Goal: Task Accomplishment & Management: Manage account settings

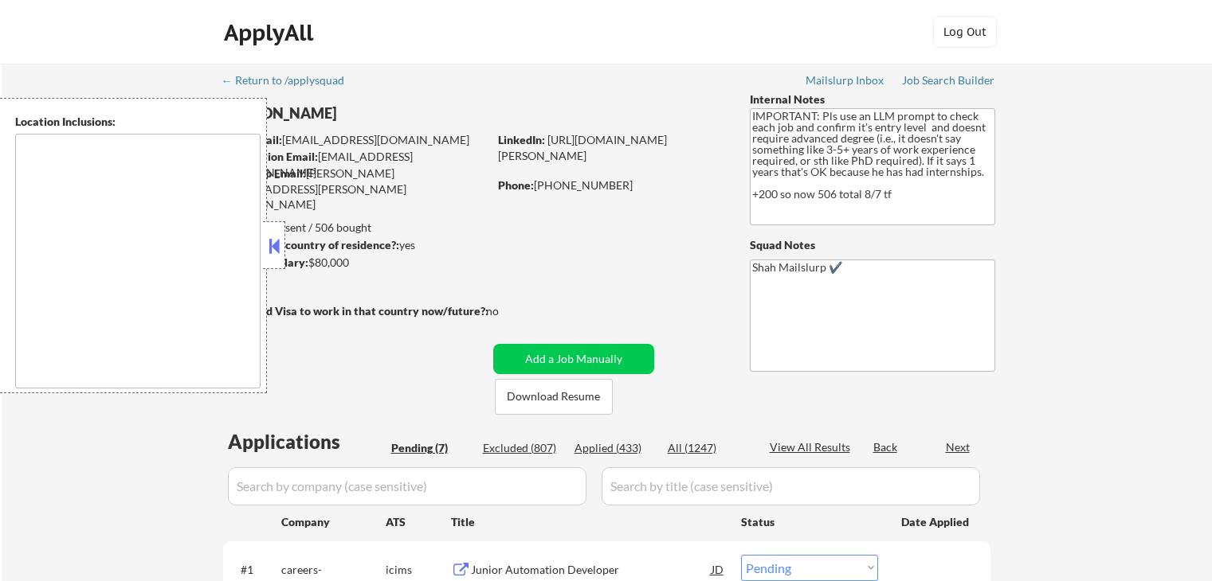
select select ""pending""
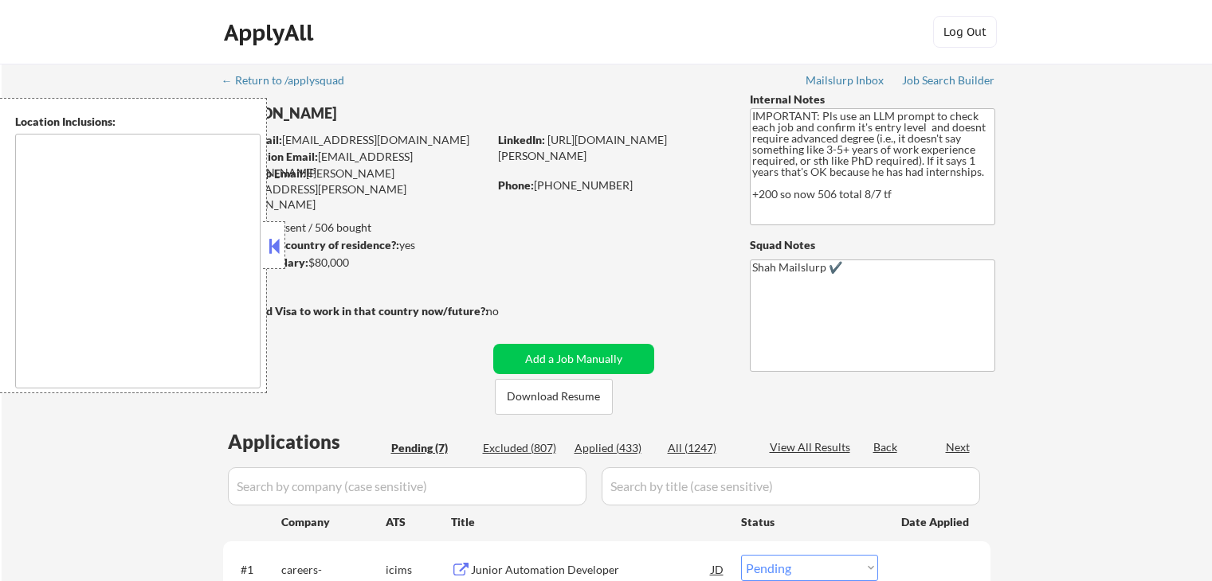
select select ""pending""
type textarea "[GEOGRAPHIC_DATA], [GEOGRAPHIC_DATA] [GEOGRAPHIC_DATA], [GEOGRAPHIC_DATA] [GEOG…"
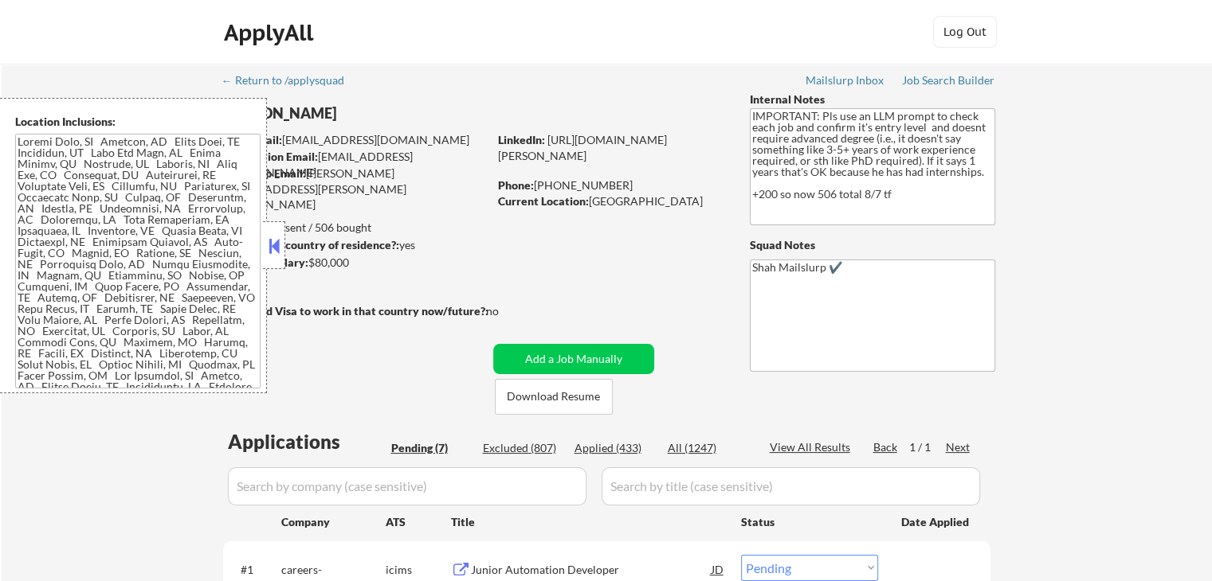
click at [273, 241] on button at bounding box center [274, 246] width 18 height 24
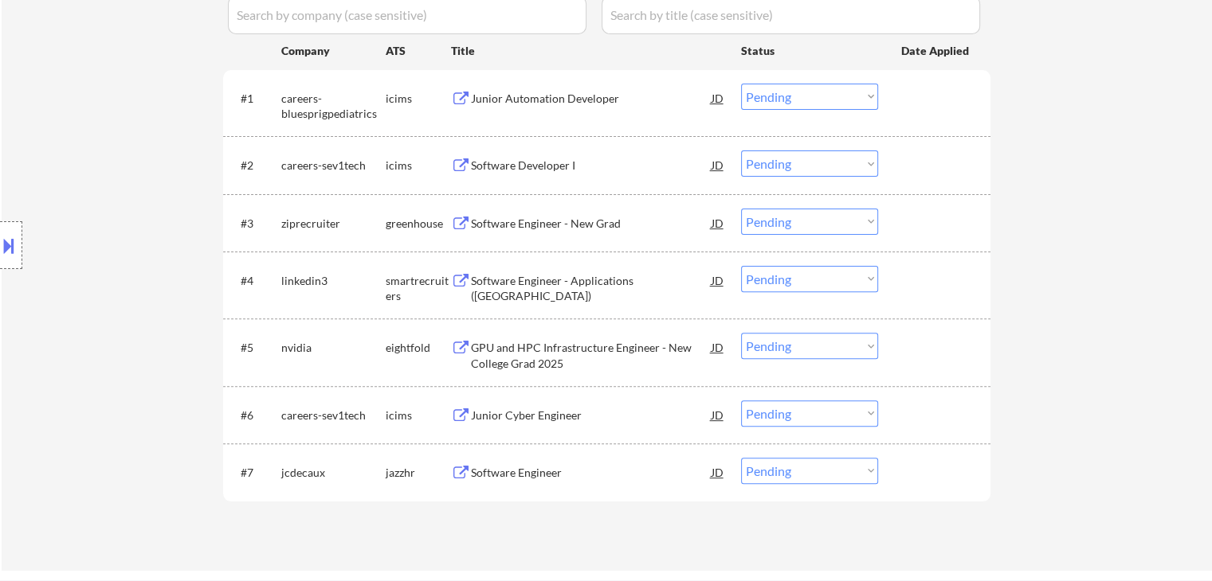
scroll to position [478, 0]
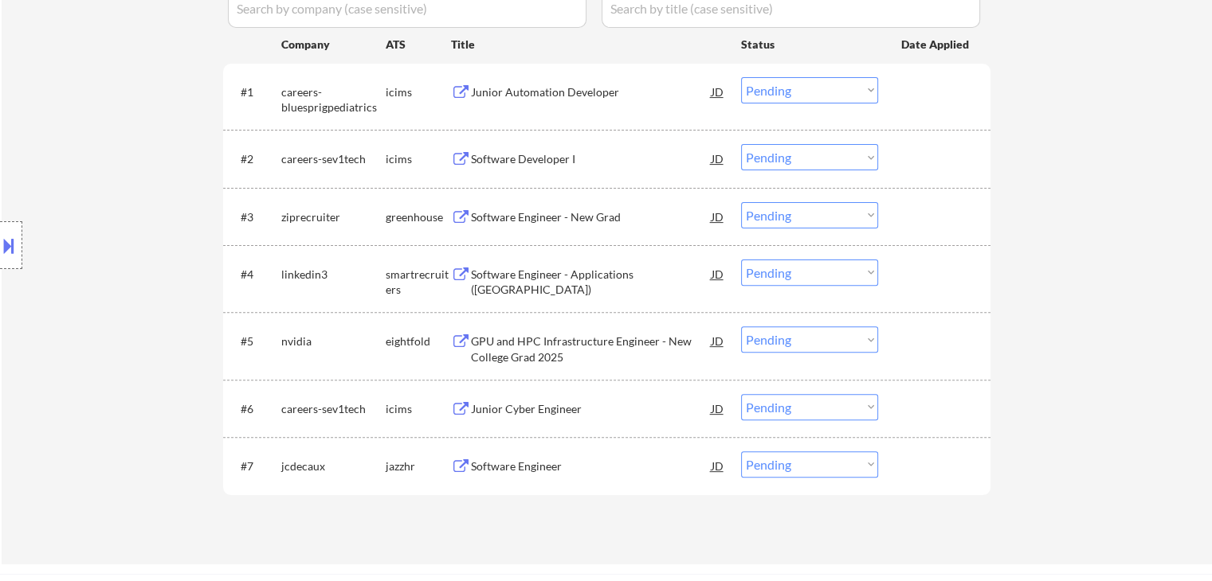
click at [492, 461] on div "Software Engineer" at bounding box center [591, 467] width 241 height 16
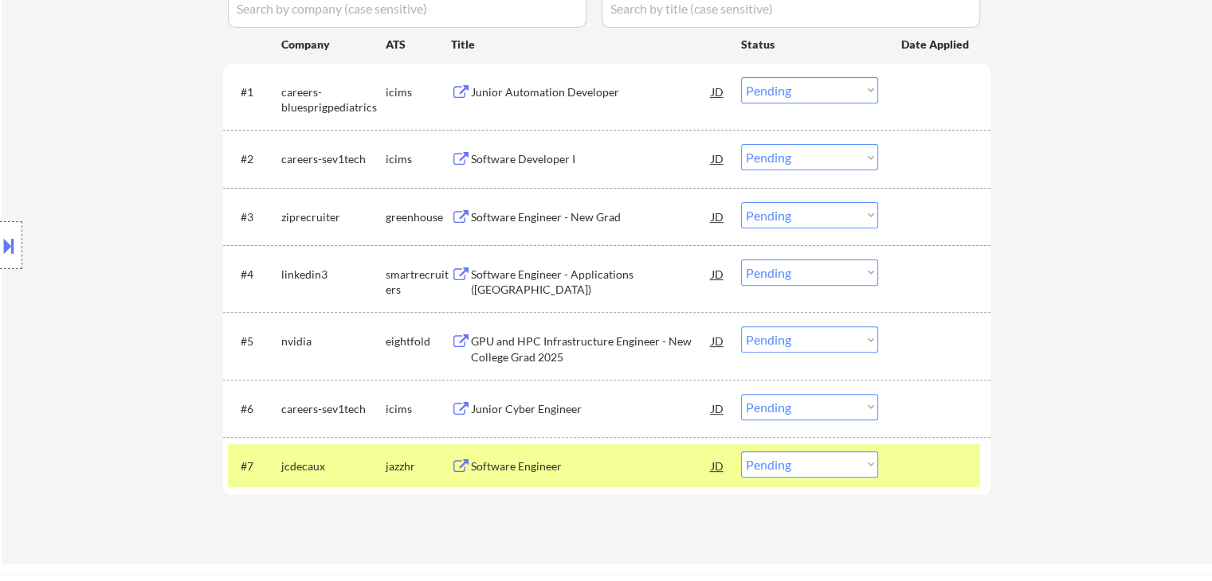
click at [472, 280] on div "Software Engineer - Applications ([GEOGRAPHIC_DATA])" at bounding box center [591, 282] width 241 height 31
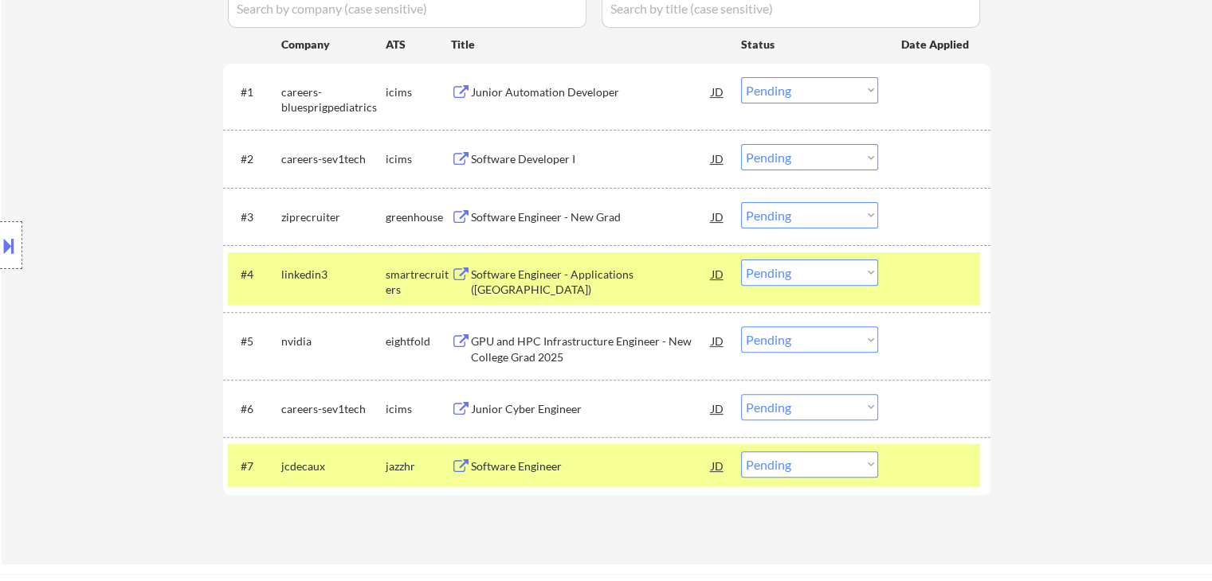
click at [465, 217] on button at bounding box center [461, 217] width 20 height 15
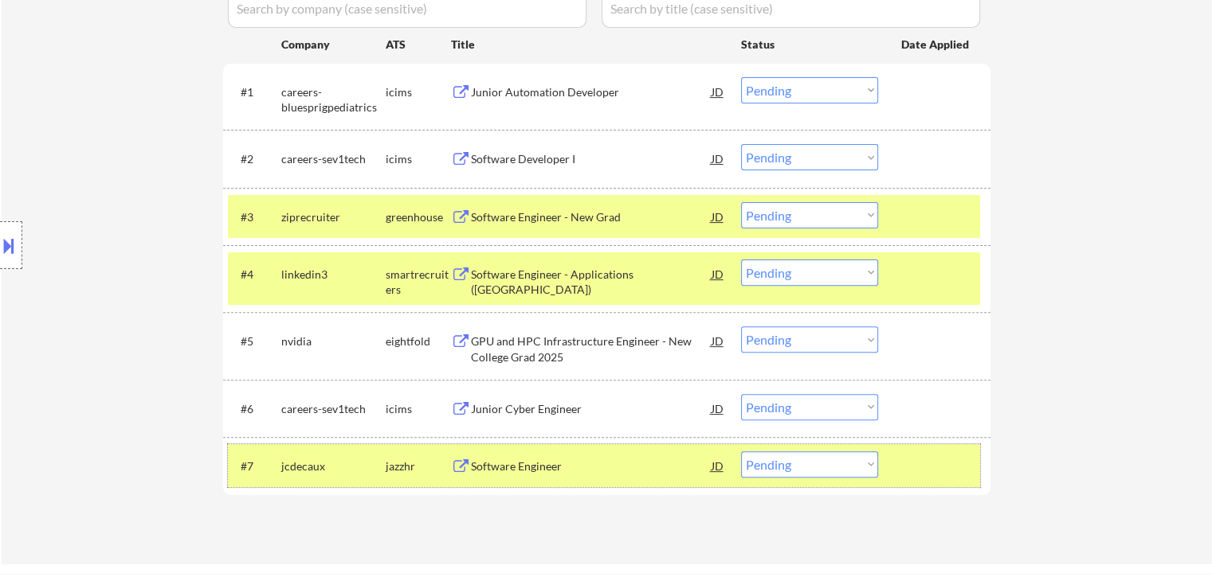
click at [970, 469] on div at bounding box center [936, 466] width 70 height 29
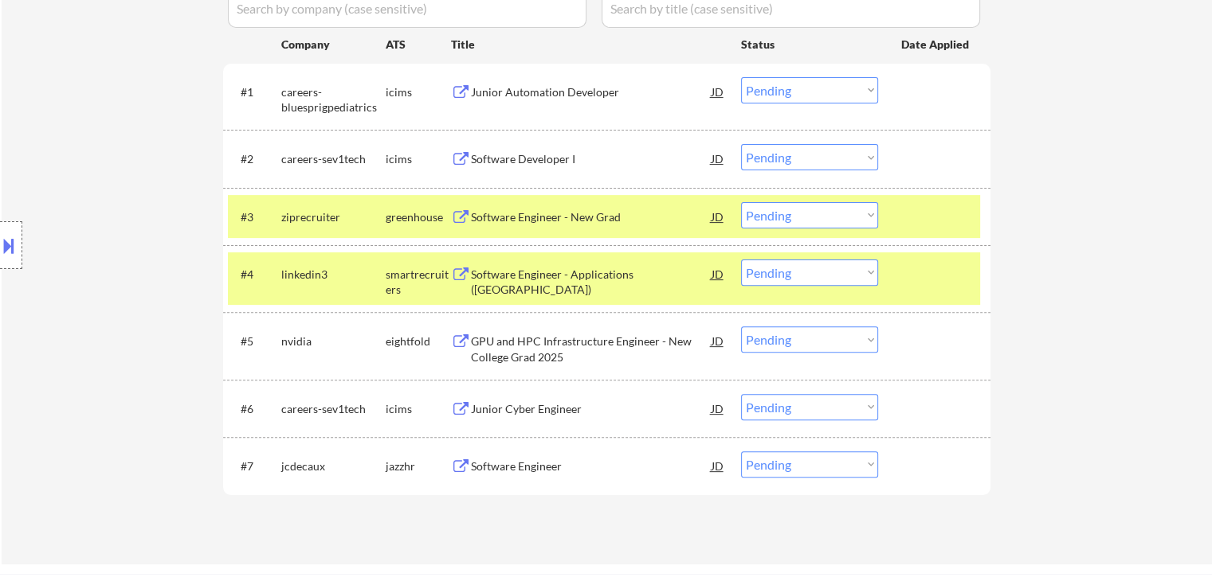
click at [937, 303] on div "#4 linkedin3 smartrecruiters Software Engineer - Applications ([GEOGRAPHIC_DATA…" at bounding box center [604, 279] width 752 height 53
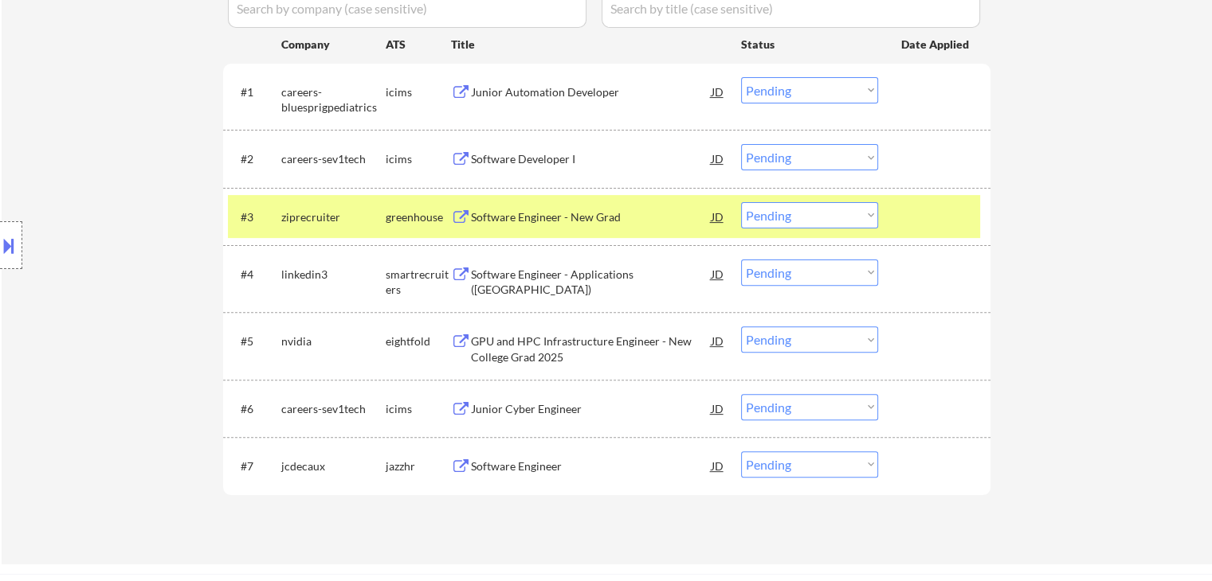
click at [927, 229] on div at bounding box center [936, 216] width 70 height 29
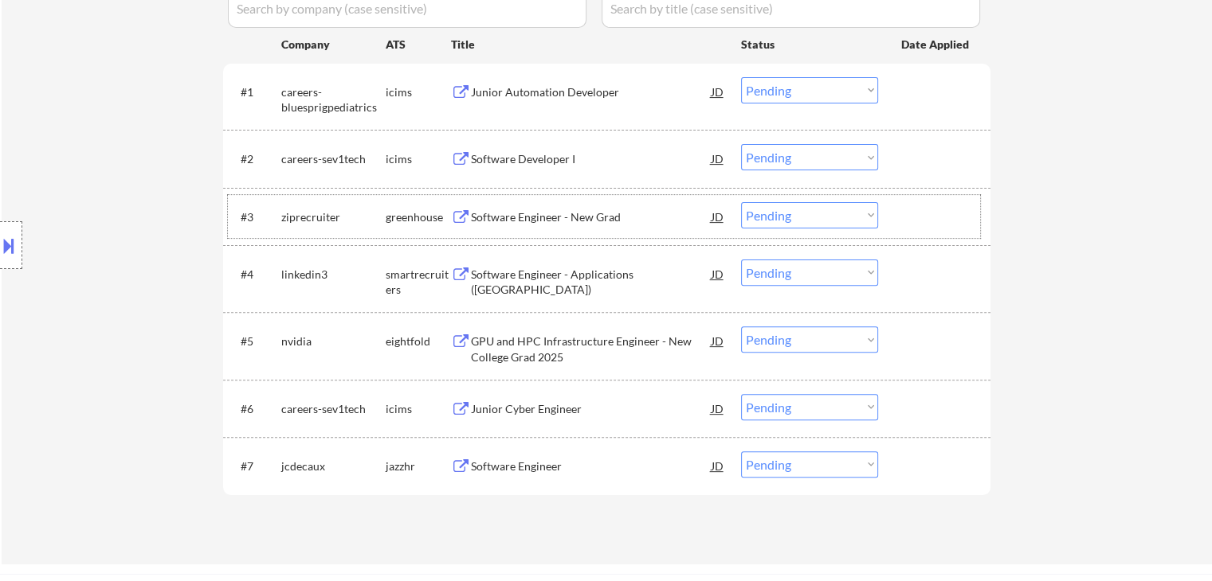
click at [13, 252] on button at bounding box center [9, 246] width 18 height 26
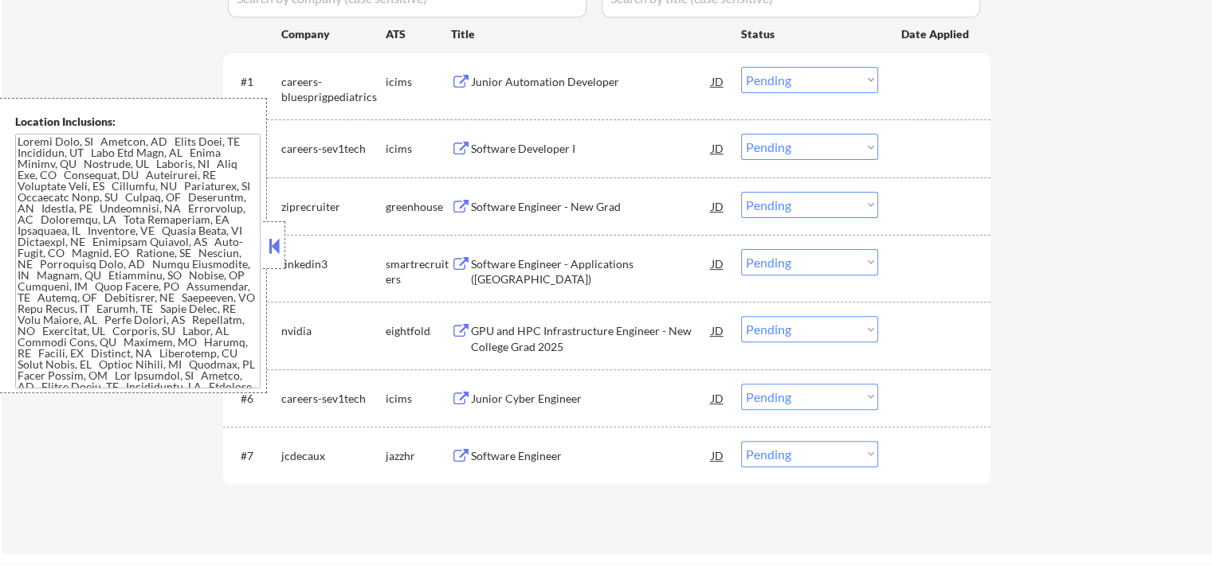
scroll to position [637, 0]
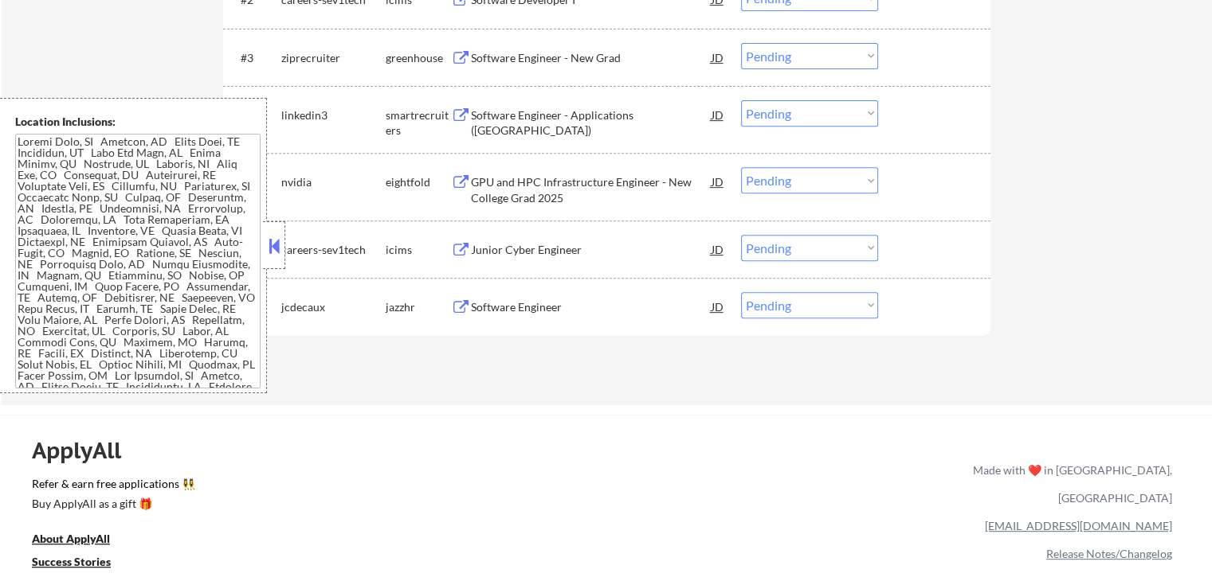
drag, startPoint x: 787, startPoint y: 304, endPoint x: 793, endPoint y: 316, distance: 13.5
click at [788, 306] on select "Choose an option... Pending Applied Excluded (Questions) Excluded (Expired) Exc…" at bounding box center [809, 305] width 137 height 26
select select ""applied""
click at [741, 292] on select "Choose an option... Pending Applied Excluded (Questions) Excluded (Expired) Exc…" at bounding box center [809, 305] width 137 height 26
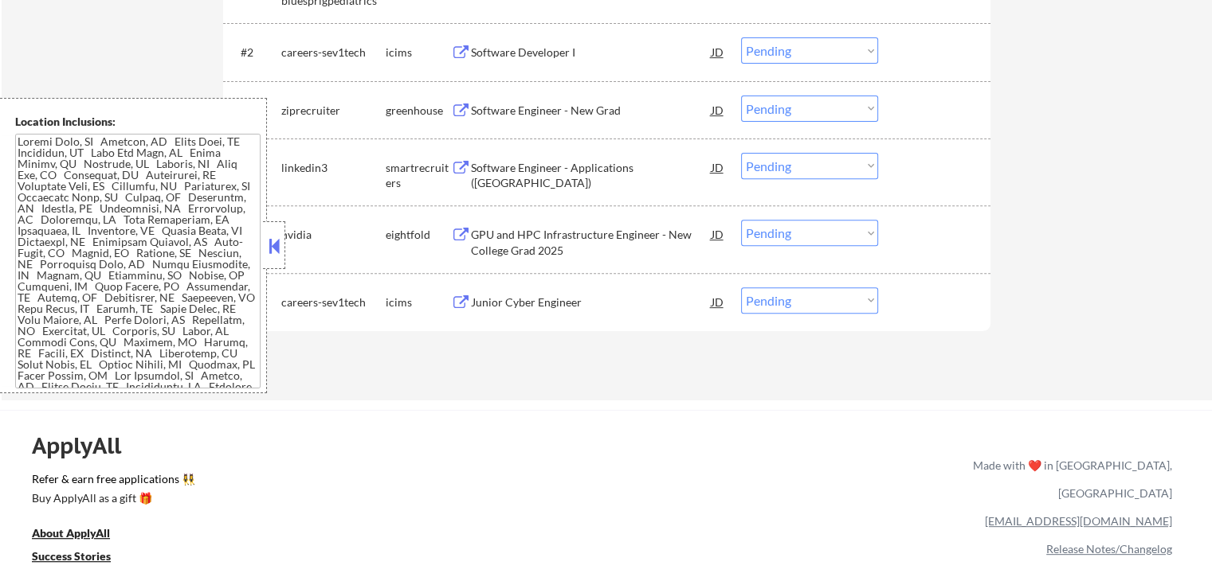
scroll to position [558, 0]
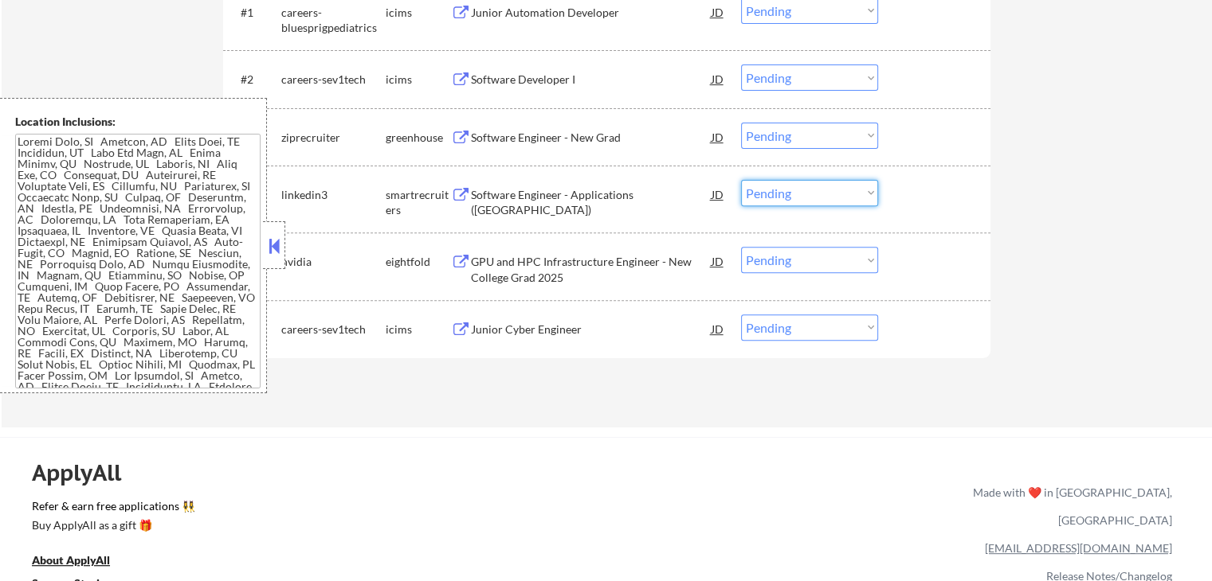
click at [792, 196] on select "Choose an option... Pending Applied Excluded (Questions) Excluded (Expired) Exc…" at bounding box center [809, 193] width 137 height 26
click at [741, 180] on select "Choose an option... Pending Applied Excluded (Questions) Excluded (Expired) Exc…" at bounding box center [809, 193] width 137 height 26
select select ""pending""
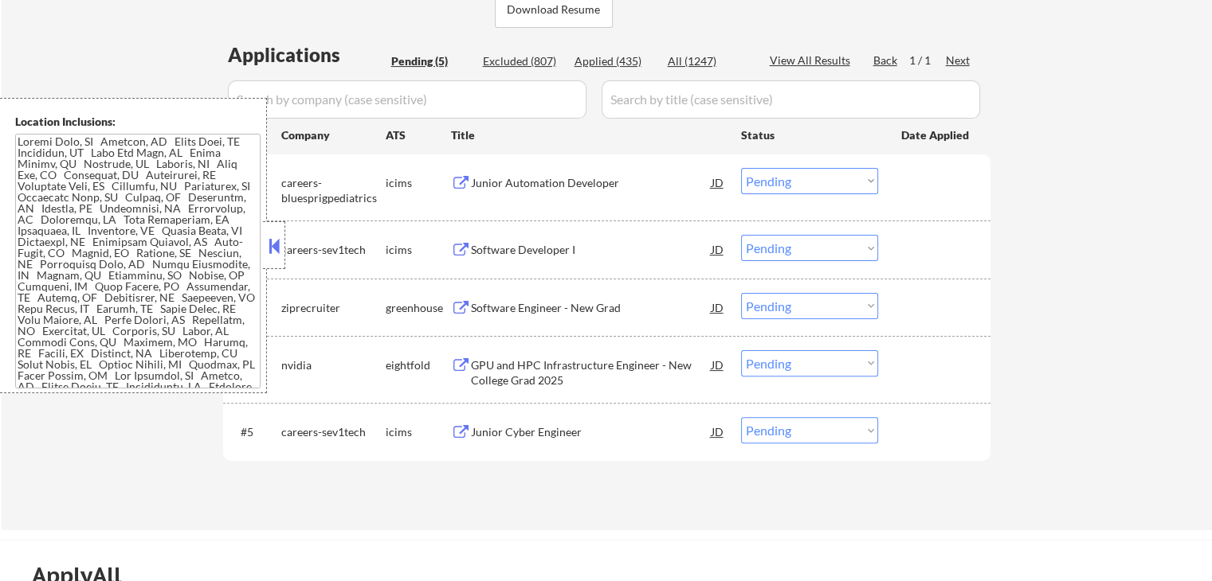
scroll to position [319, 0]
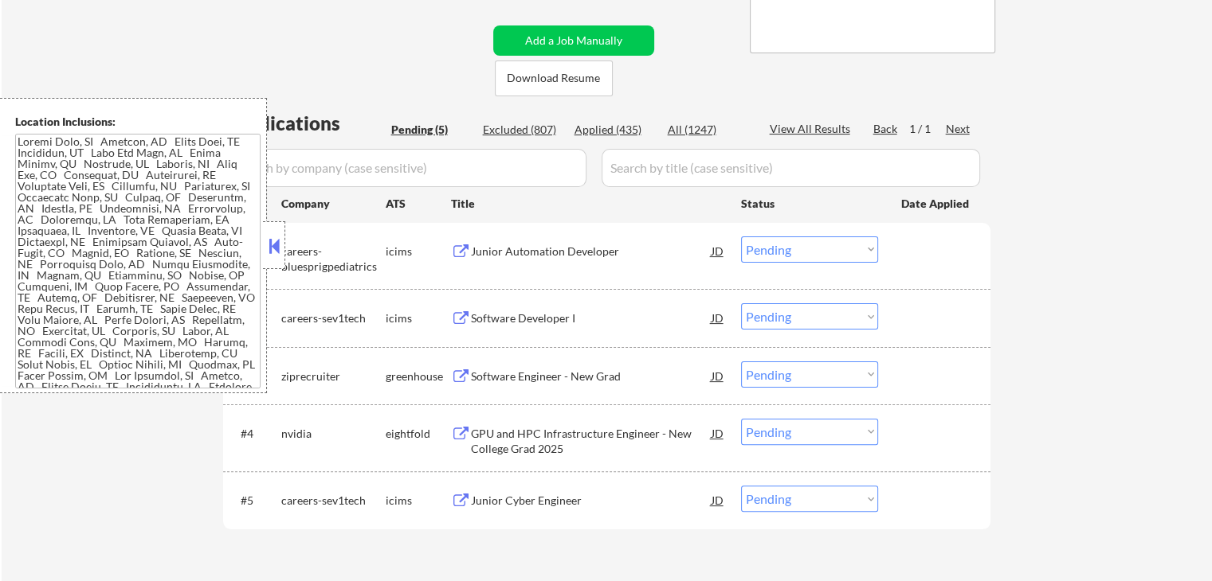
click at [511, 253] on div "Junior Automation Developer" at bounding box center [591, 252] width 241 height 16
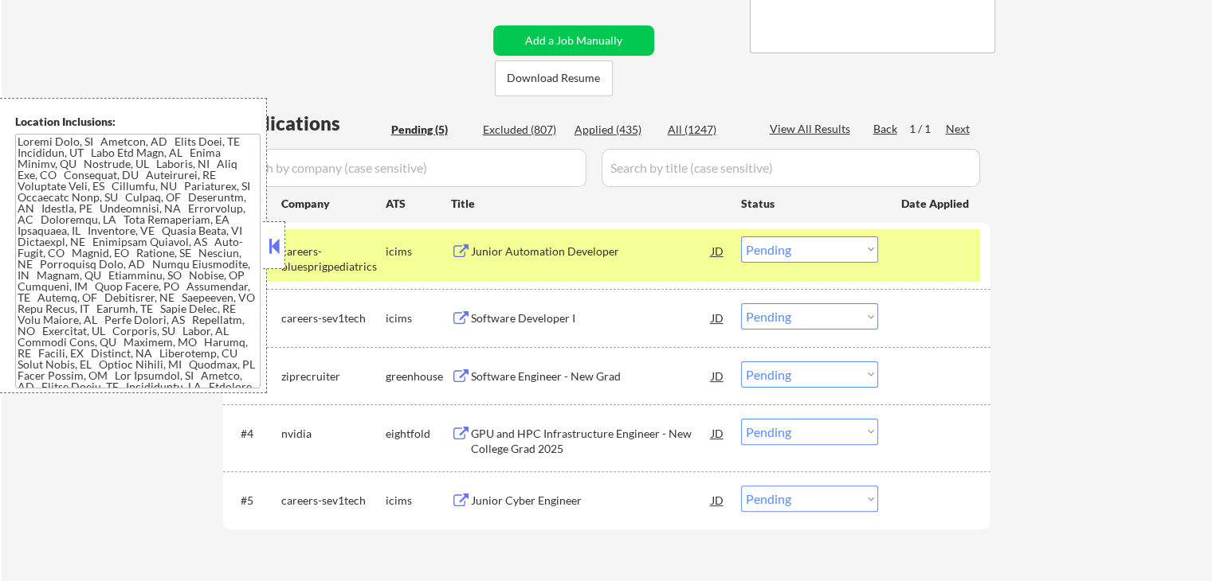
click at [494, 314] on div "Software Developer I" at bounding box center [591, 319] width 241 height 16
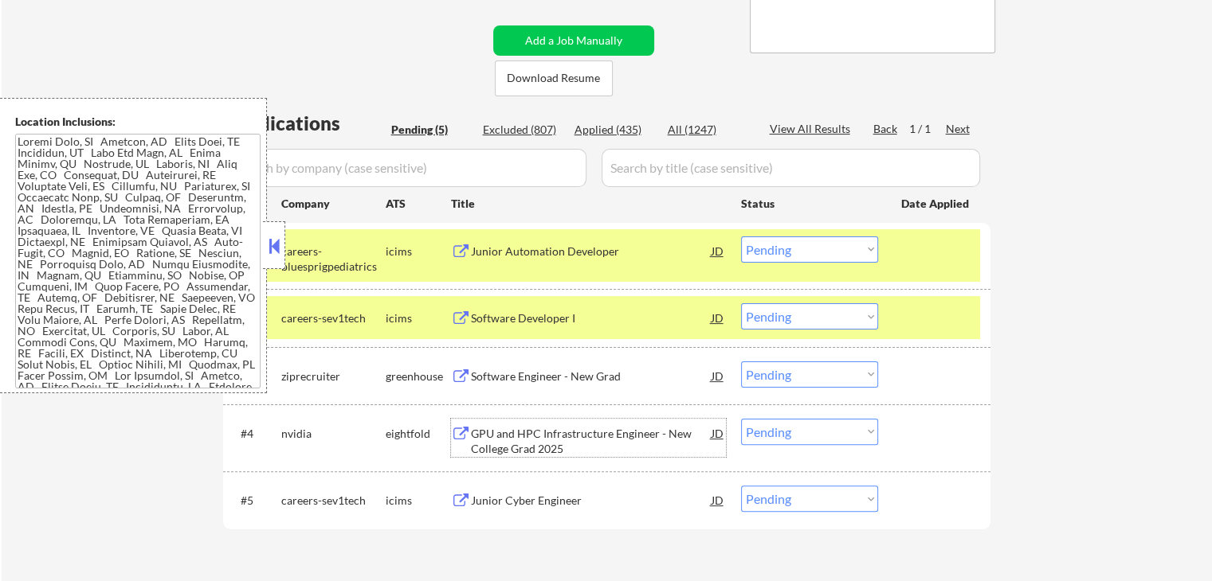
click at [487, 437] on div "GPU and HPC Infrastructure Engineer - New College Grad 2025" at bounding box center [591, 441] width 241 height 31
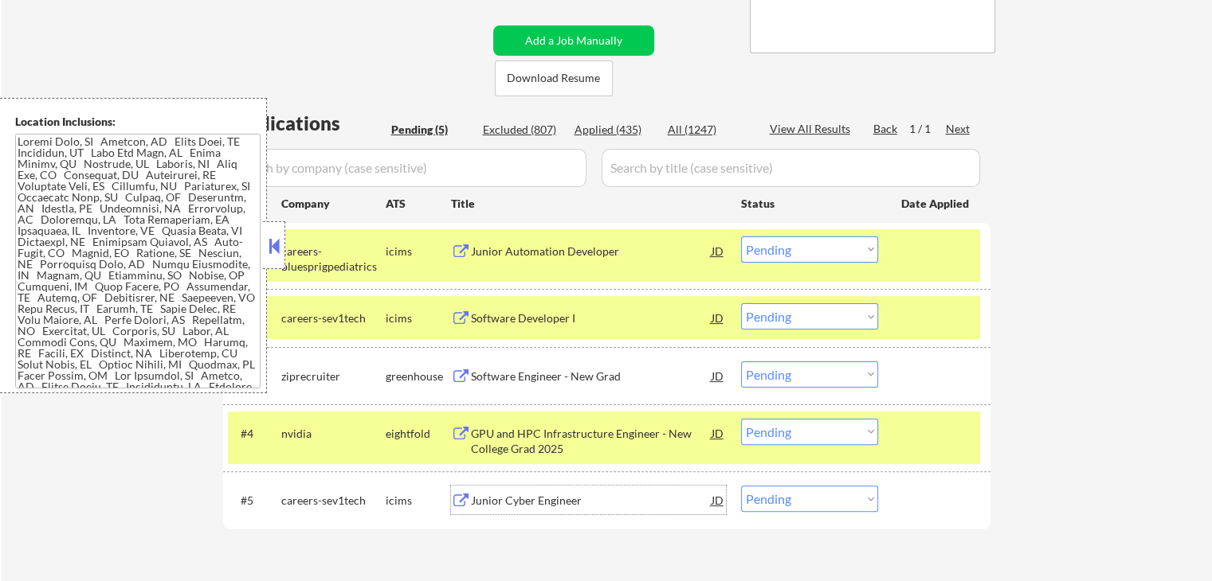
click at [506, 501] on div "Junior Cyber Engineer" at bounding box center [591, 501] width 241 height 16
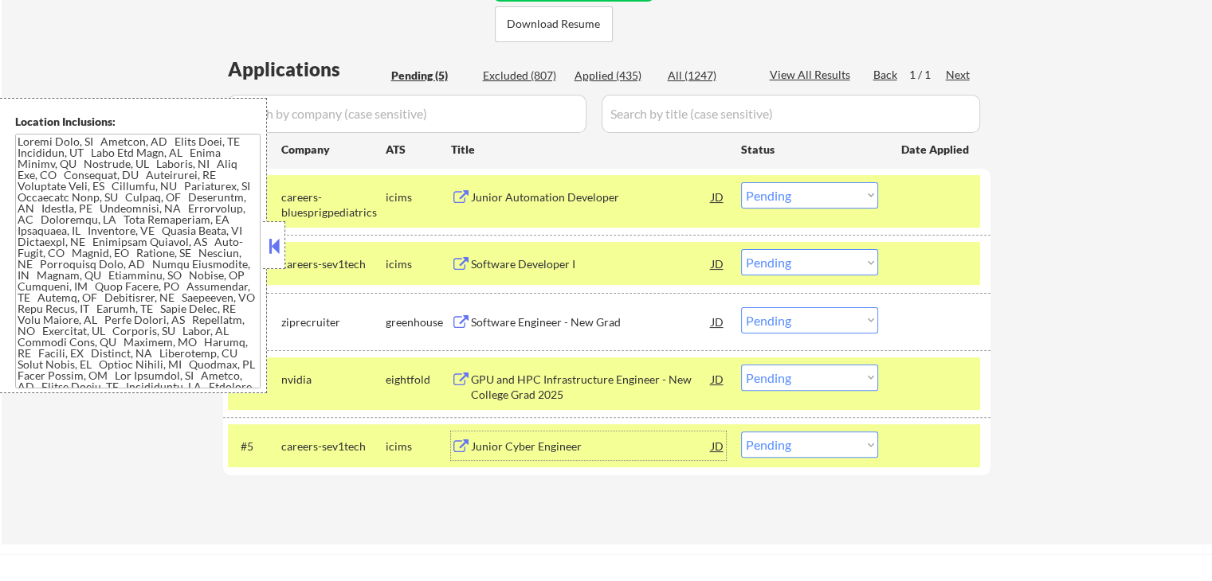
scroll to position [398, 0]
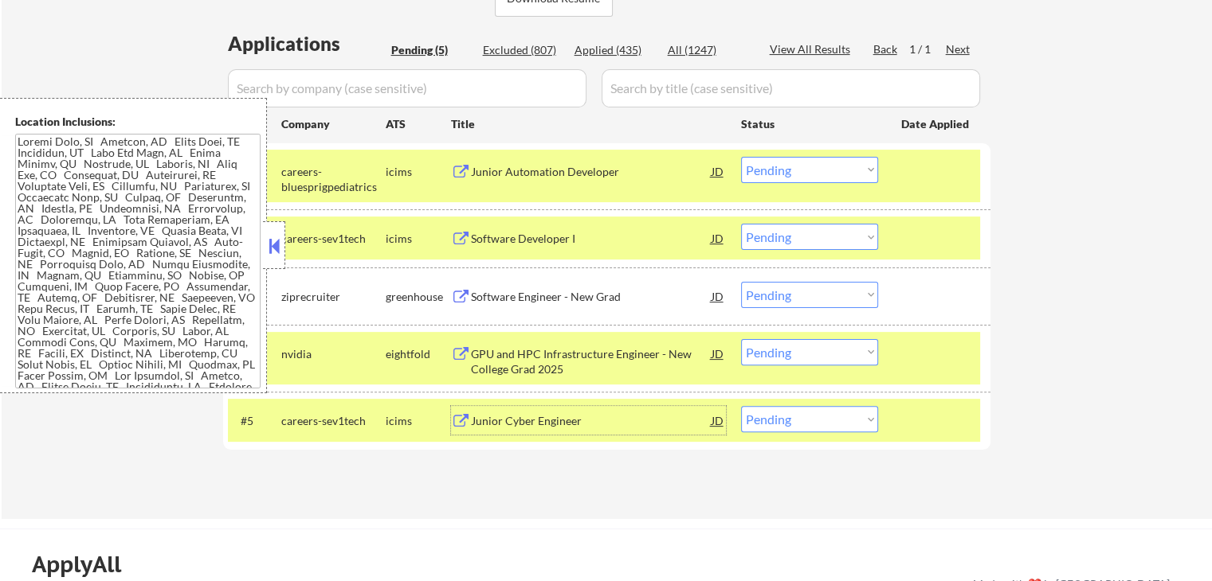
click at [810, 163] on select "Choose an option... Pending Applied Excluded (Questions) Excluded (Expired) Exc…" at bounding box center [809, 170] width 137 height 26
click at [741, 157] on select "Choose an option... Pending Applied Excluded (Questions) Excluded (Expired) Exc…" at bounding box center [809, 170] width 137 height 26
select select ""pending""
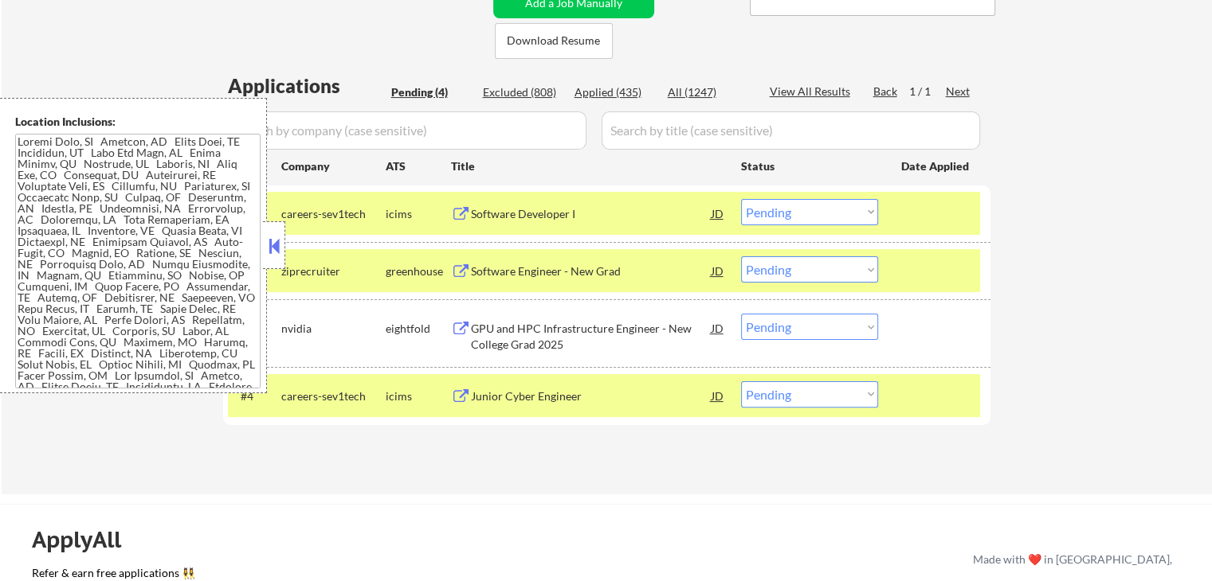
scroll to position [319, 0]
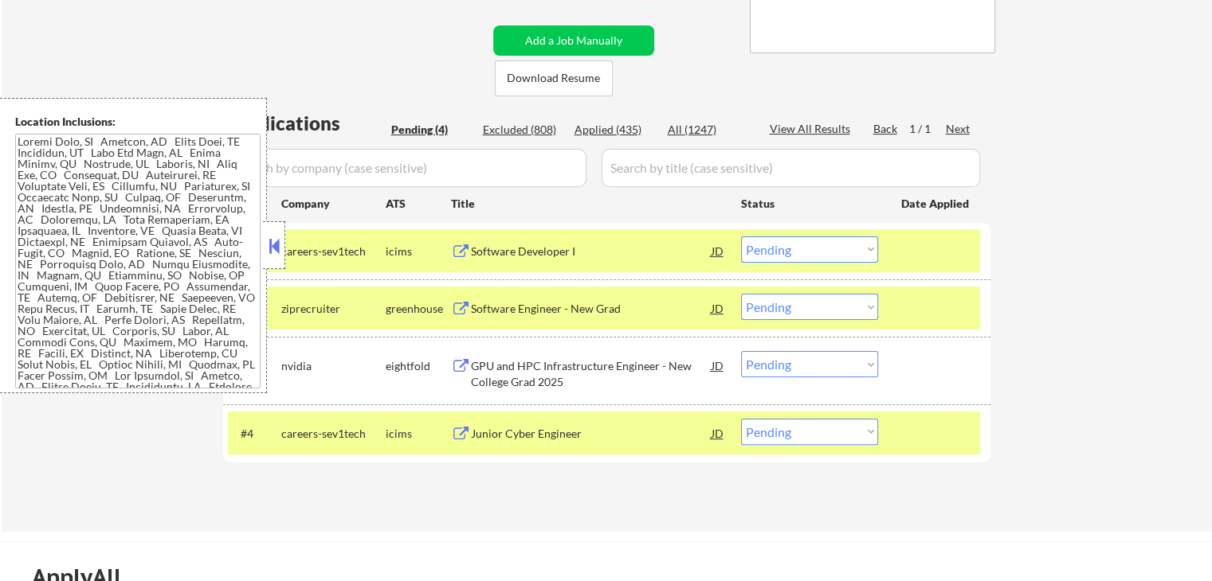
click at [513, 376] on div "GPU and HPC Infrastructure Engineer - New College Grad 2025" at bounding box center [591, 373] width 241 height 31
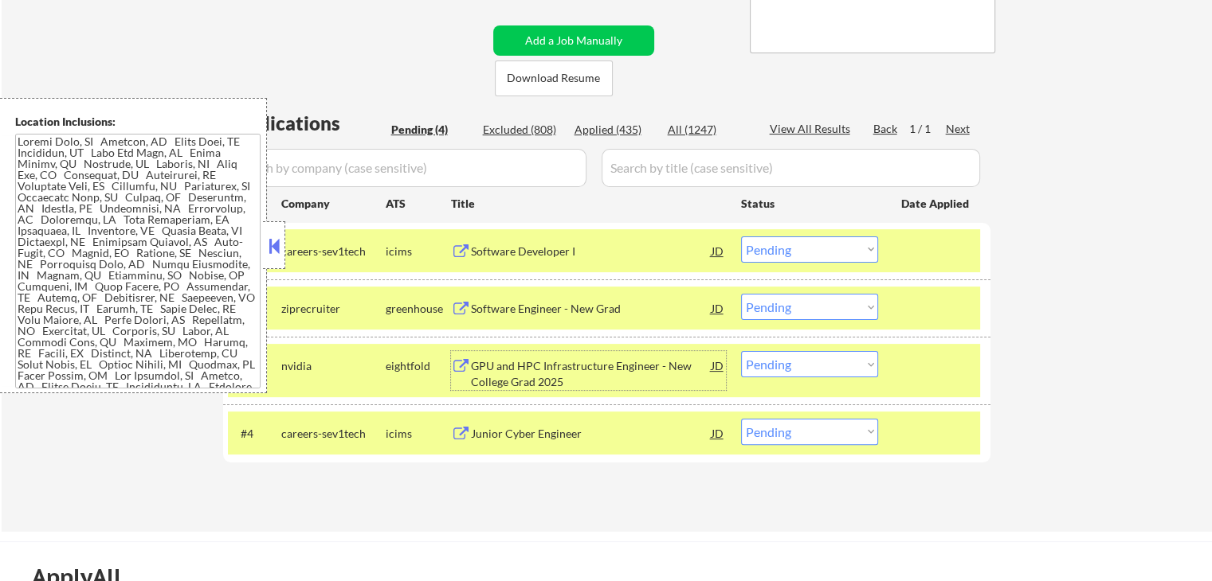
click at [545, 305] on div "Software Engineer - New Grad" at bounding box center [591, 309] width 241 height 16
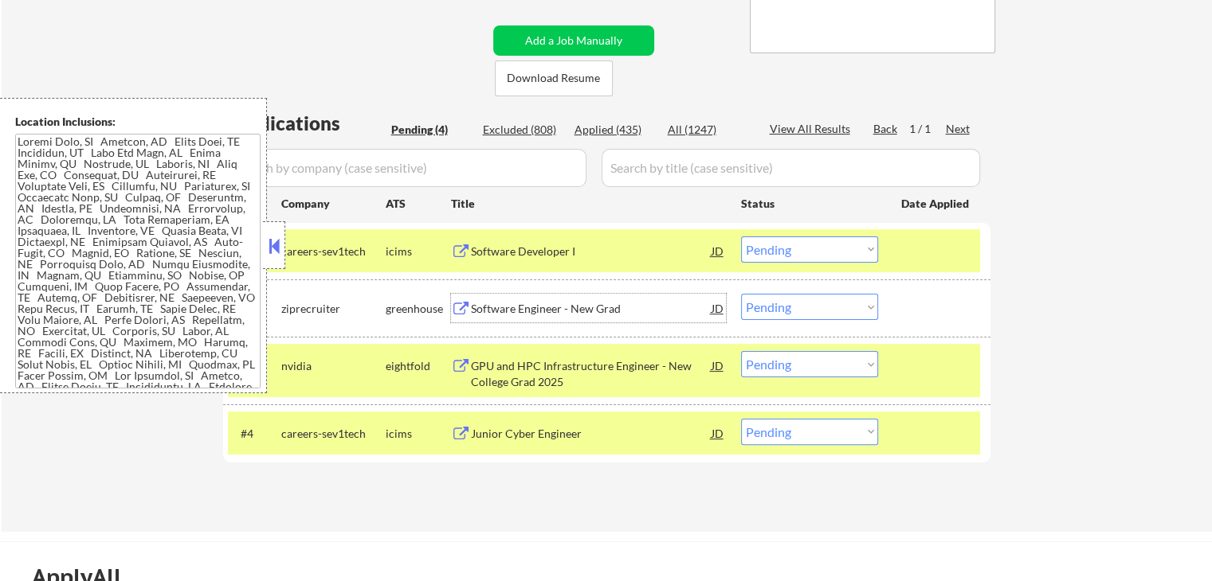
click at [510, 255] on div "Software Developer I" at bounding box center [591, 252] width 241 height 16
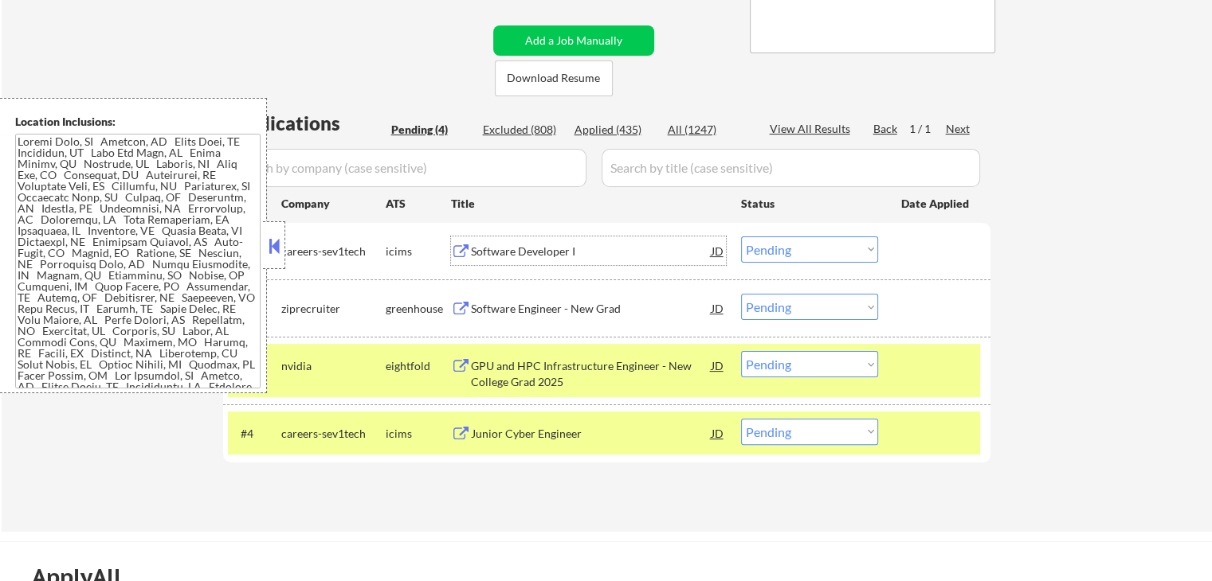
click at [497, 428] on div "Junior Cyber Engineer" at bounding box center [591, 434] width 241 height 16
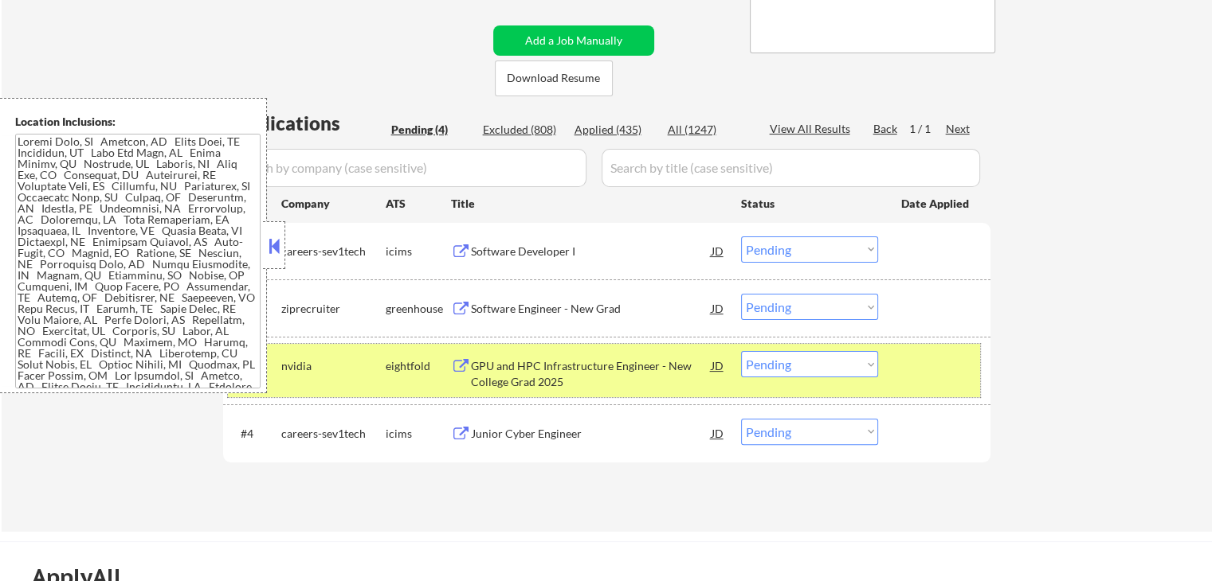
click at [940, 365] on div at bounding box center [936, 365] width 70 height 29
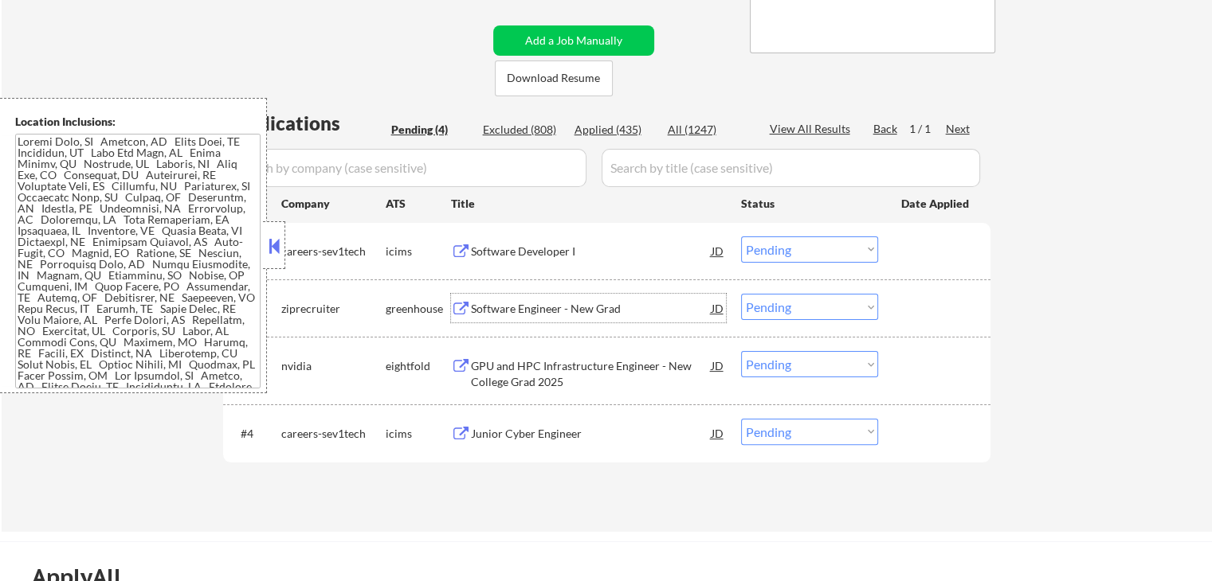
click at [517, 312] on div "Software Engineer - New Grad" at bounding box center [591, 309] width 241 height 16
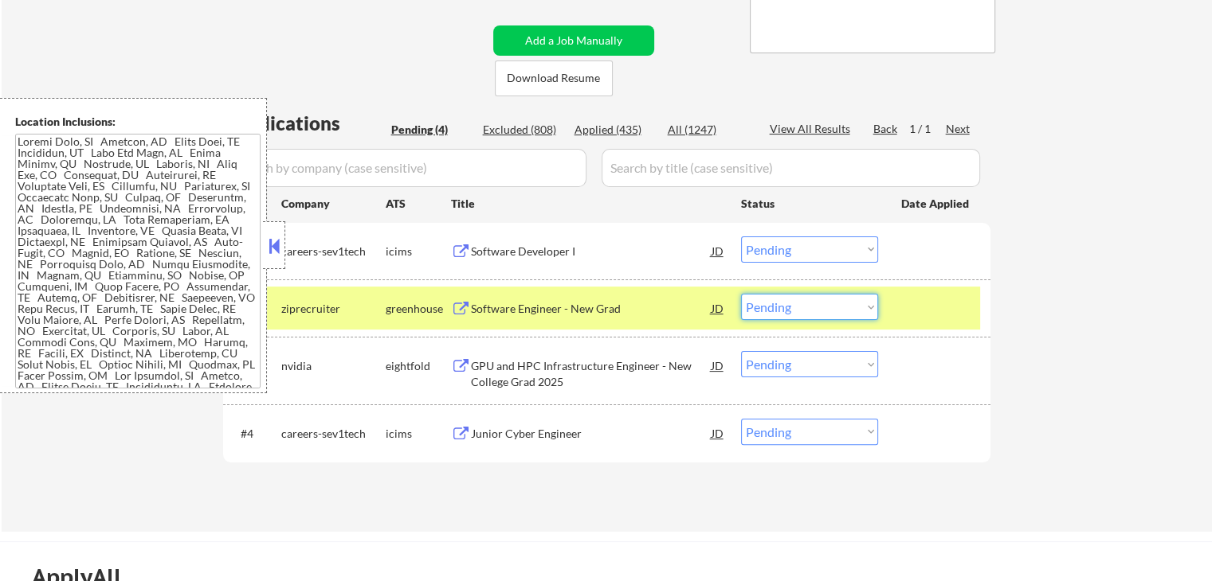
click at [801, 310] on select "Choose an option... Pending Applied Excluded (Questions) Excluded (Expired) Exc…" at bounding box center [809, 307] width 137 height 26
